Goal: Obtain resource: Obtain resource

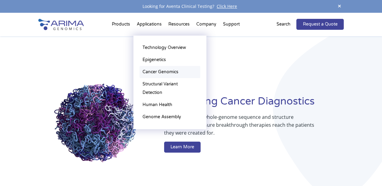
click at [156, 75] on link "Cancer Genomics" at bounding box center [170, 72] width 61 height 12
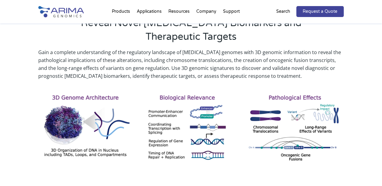
scroll to position [236, 0]
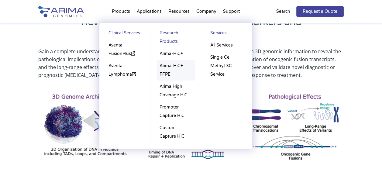
click at [168, 73] on link "Arima-HiC+ FFPE" at bounding box center [176, 70] width 39 height 21
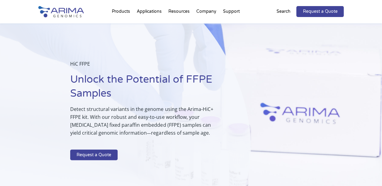
select select "[US_STATE]"
click at [96, 153] on link "Request a Quote" at bounding box center [93, 155] width 47 height 11
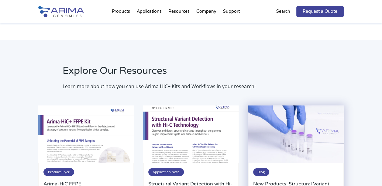
scroll to position [1143, 0]
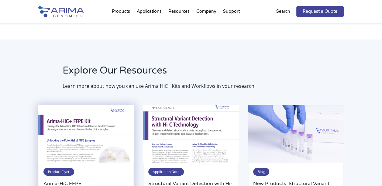
click at [61, 168] on span "Product Flyer" at bounding box center [58, 172] width 31 height 8
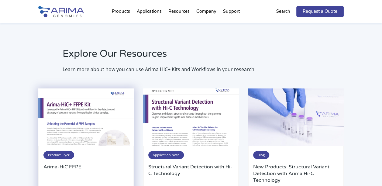
scroll to position [1160, 0]
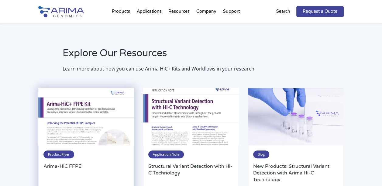
click at [61, 151] on span "Product Flyer" at bounding box center [58, 155] width 31 height 8
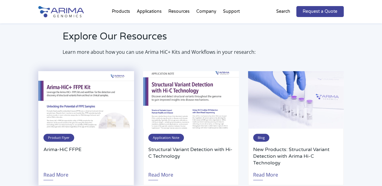
scroll to position [1178, 0]
click at [64, 101] on img at bounding box center [86, 99] width 96 height 57
